Goal: Entertainment & Leisure: Consume media (video, audio)

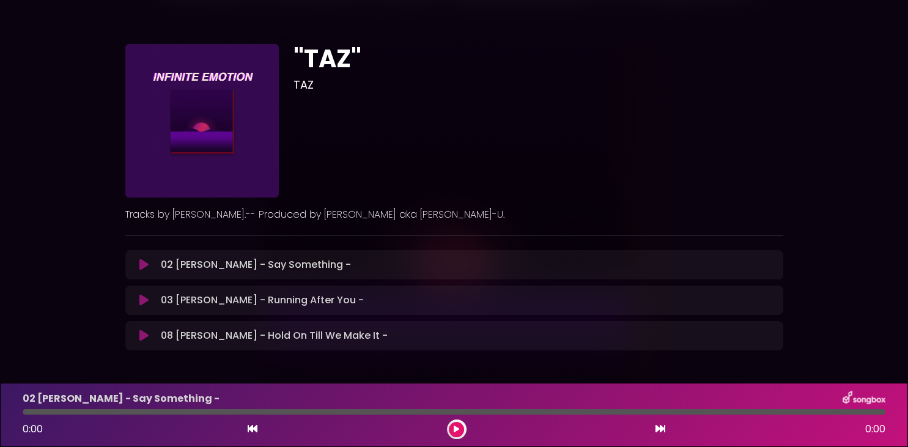
scroll to position [45, 0]
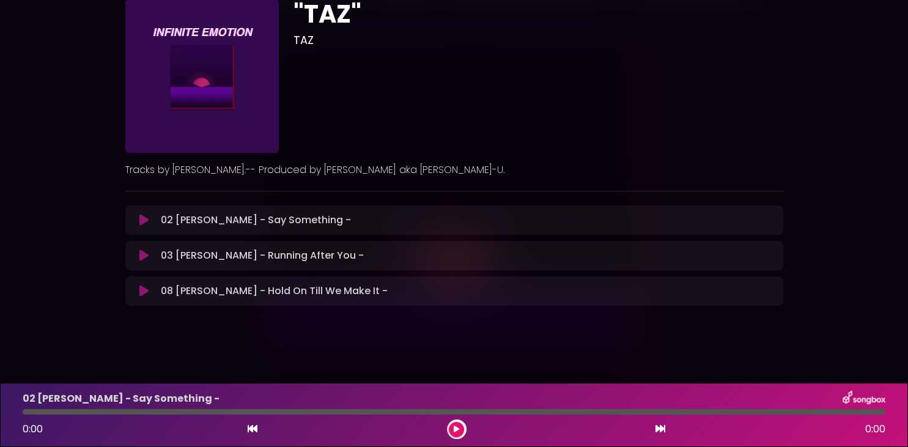
click at [463, 429] on button at bounding box center [456, 429] width 15 height 15
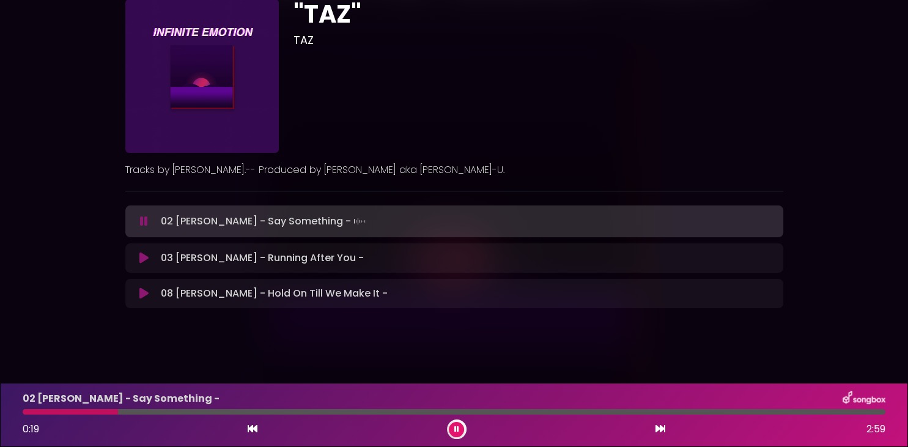
click at [182, 412] on div at bounding box center [454, 412] width 863 height 6
click at [270, 413] on div at bounding box center [454, 412] width 863 height 6
click at [334, 409] on div "02 [PERSON_NAME] - Say Something - 0:54 2:59" at bounding box center [453, 415] width 877 height 48
click at [354, 411] on div at bounding box center [454, 412] width 863 height 6
click at [507, 417] on div "02 [PERSON_NAME] - Say Something - 1:10 2:59" at bounding box center [453, 415] width 877 height 48
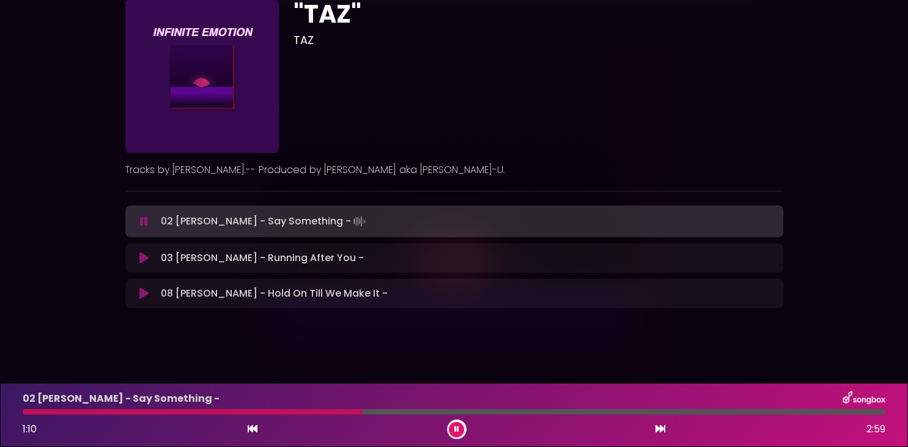
click at [509, 415] on div at bounding box center [454, 412] width 863 height 6
click at [359, 264] on p "03 [PERSON_NAME] - Running After You - Loading Track..." at bounding box center [262, 258] width 203 height 15
click at [146, 260] on icon at bounding box center [143, 258] width 9 height 12
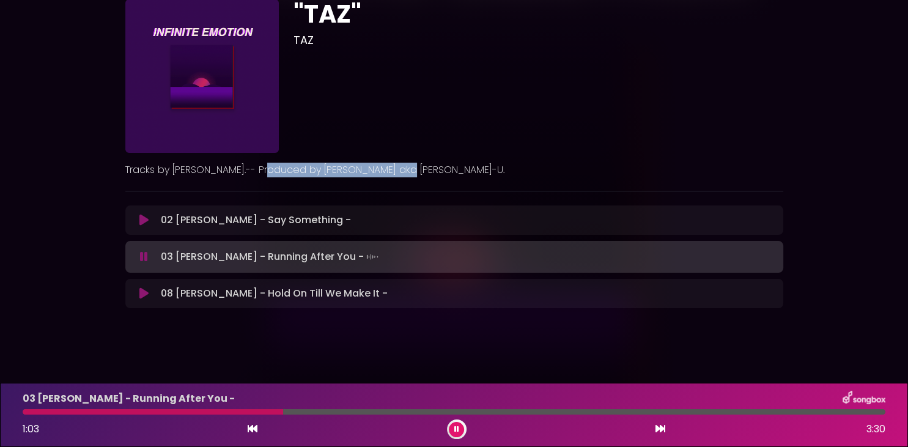
drag, startPoint x: 419, startPoint y: 170, endPoint x: 265, endPoint y: 166, distance: 154.7
click at [265, 166] on p "Tracks by [PERSON_NAME].-- Produced by [PERSON_NAME] aka [PERSON_NAME]-U." at bounding box center [454, 170] width 658 height 15
copy p "[PERSON_NAME] aka [PERSON_NAME]-U."
click at [146, 293] on icon at bounding box center [143, 293] width 9 height 12
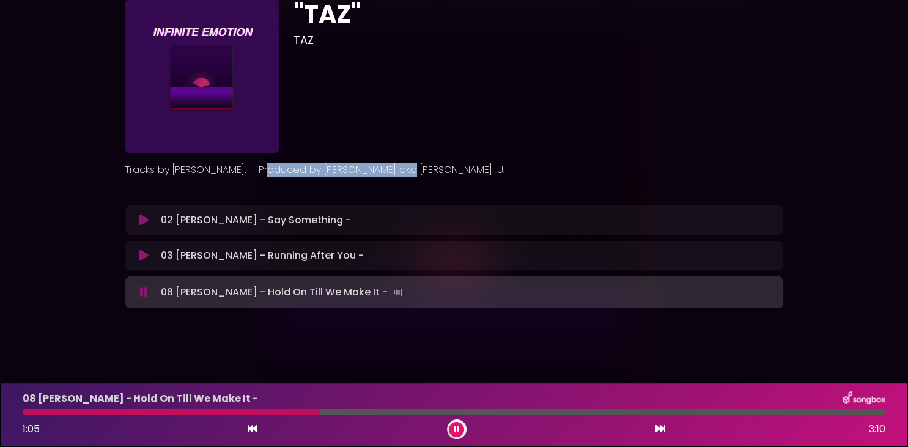
click at [459, 432] on button at bounding box center [456, 429] width 15 height 15
